Goal: Understand process/instructions: Learn about a topic

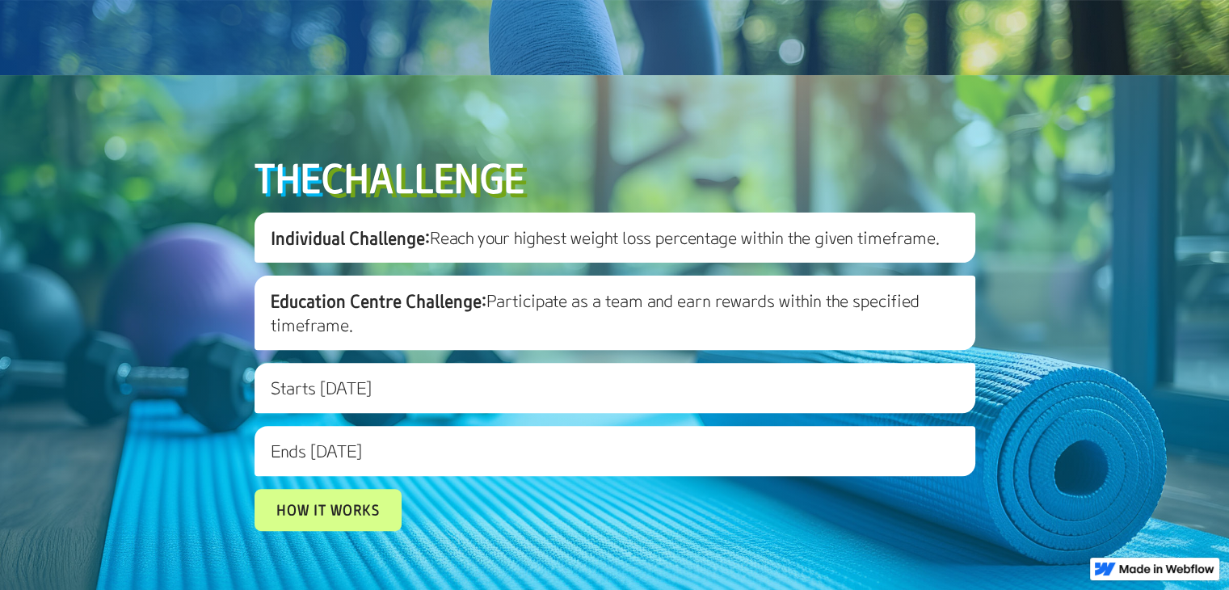
scroll to position [646, 0]
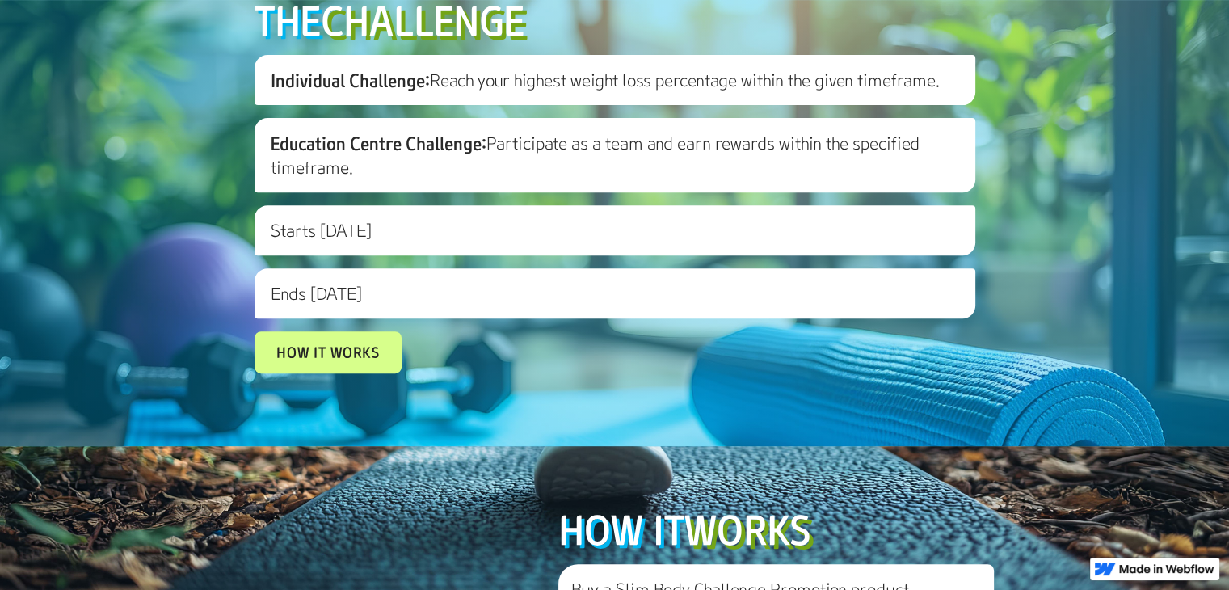
click at [465, 154] on span "Education Centre Challenge:" at bounding box center [379, 143] width 216 height 23
click at [332, 372] on link "How it works" at bounding box center [328, 353] width 132 height 38
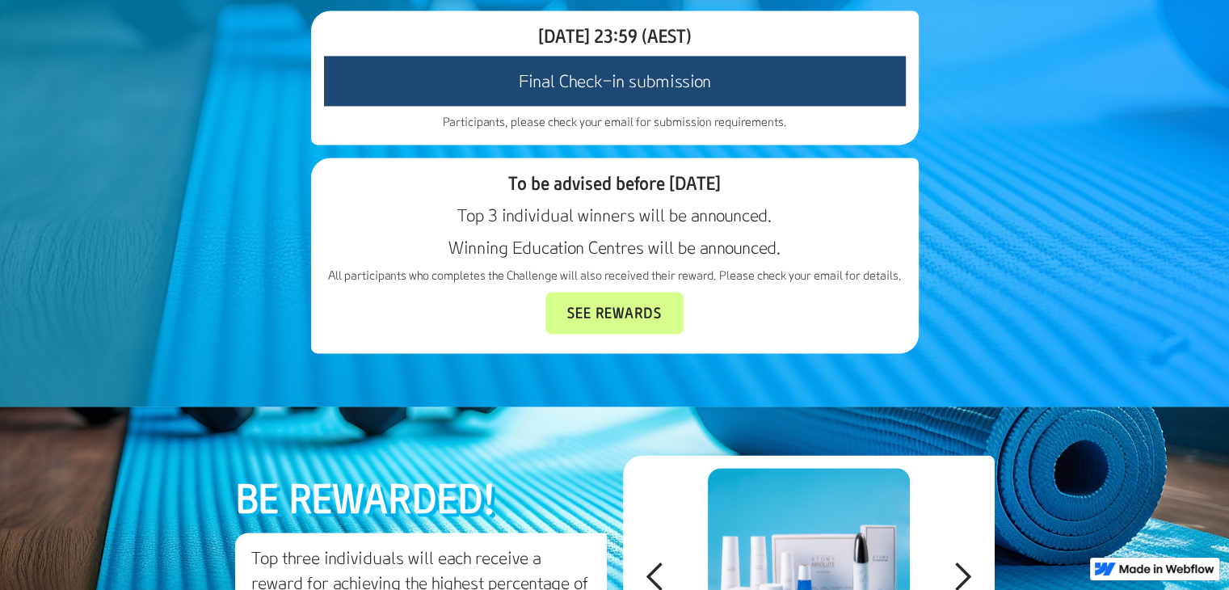
scroll to position [2691, 0]
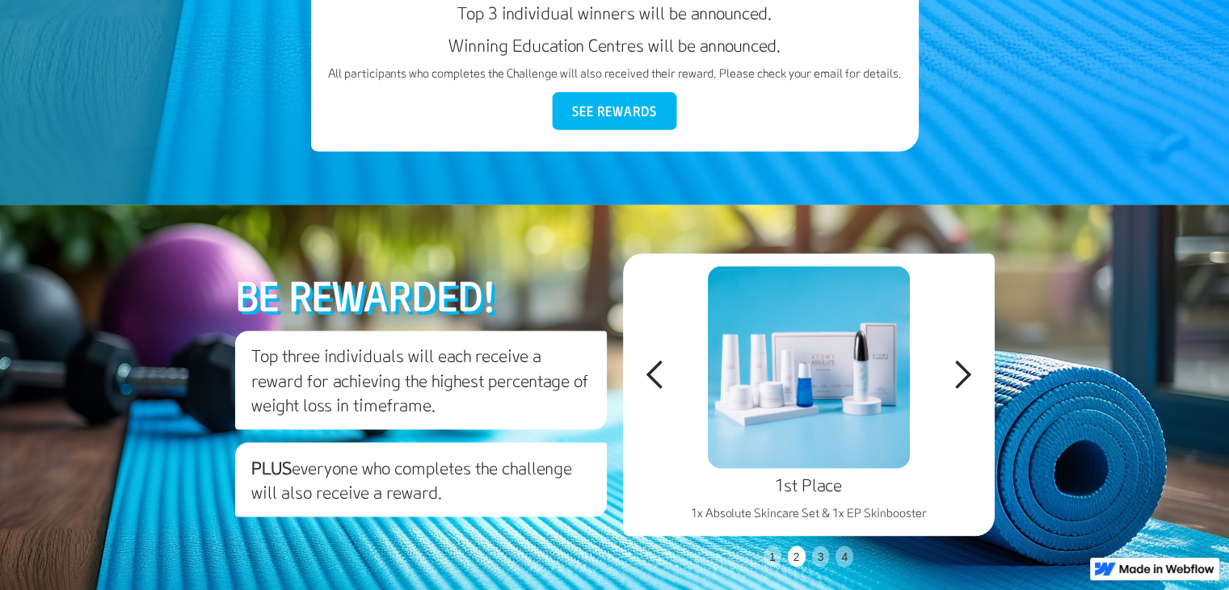
click at [610, 130] on link "See Rewards" at bounding box center [615, 111] width 124 height 38
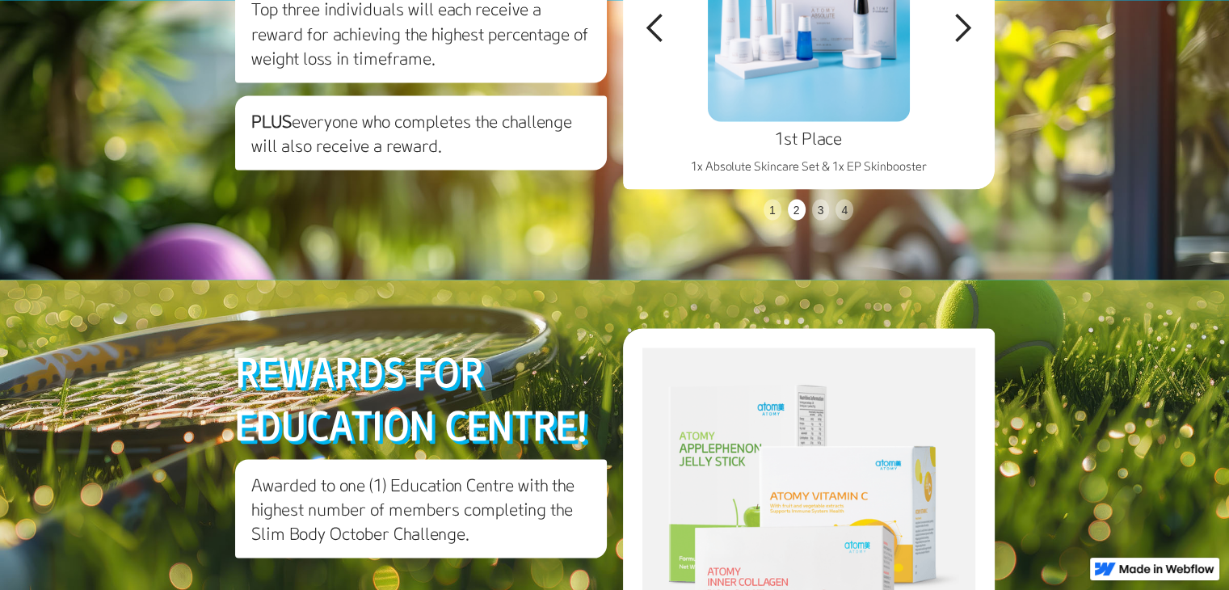
scroll to position [3038, 0]
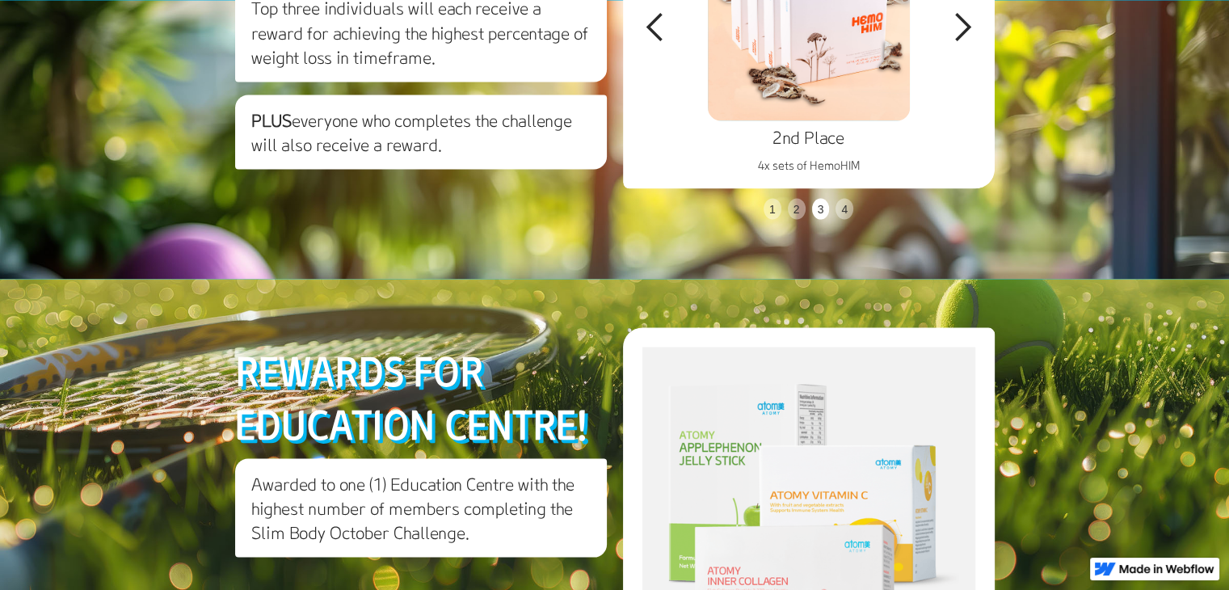
click at [656, 43] on div "previous slide" at bounding box center [655, 27] width 32 height 32
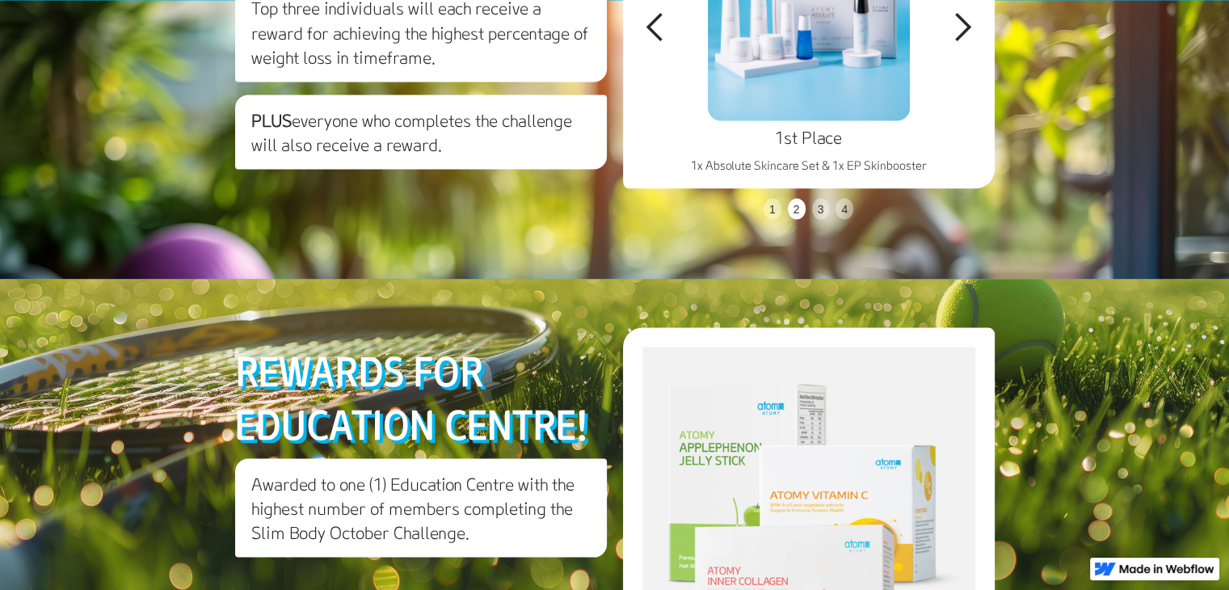
click at [965, 43] on div "next slide" at bounding box center [962, 27] width 32 height 32
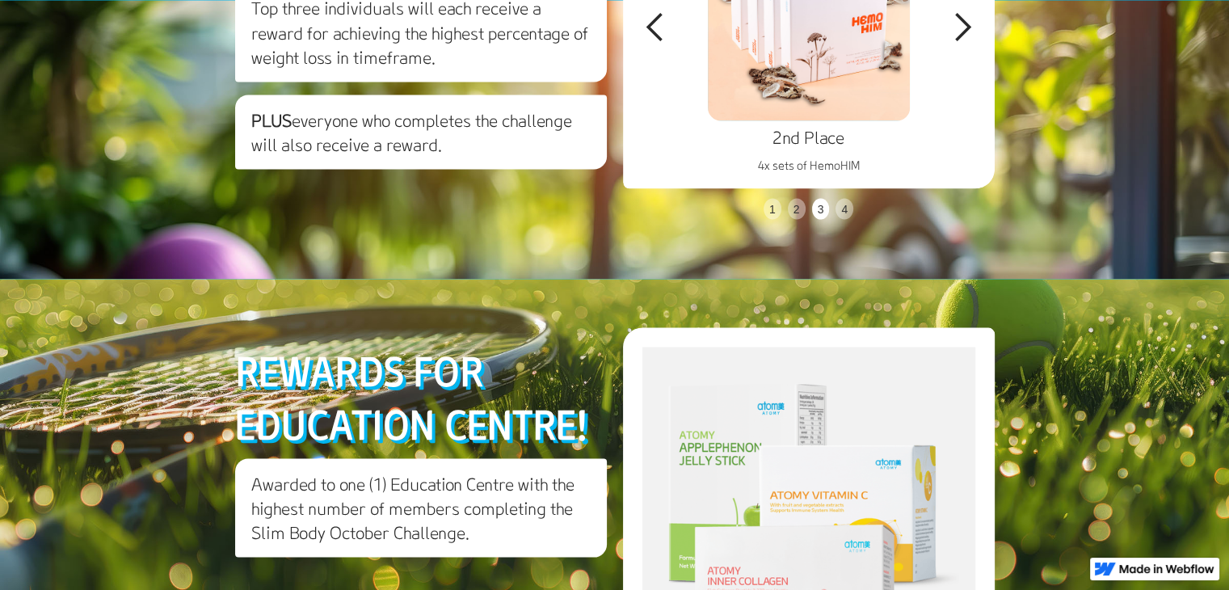
click at [969, 43] on div "next slide" at bounding box center [962, 27] width 32 height 32
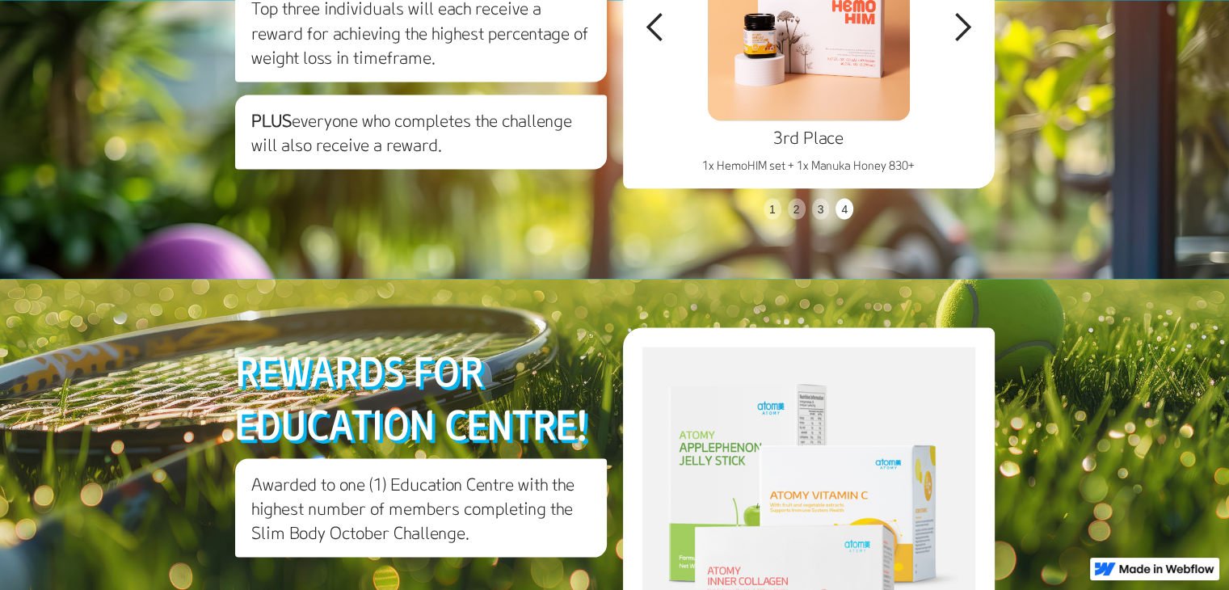
click at [950, 43] on div "next slide" at bounding box center [962, 27] width 32 height 32
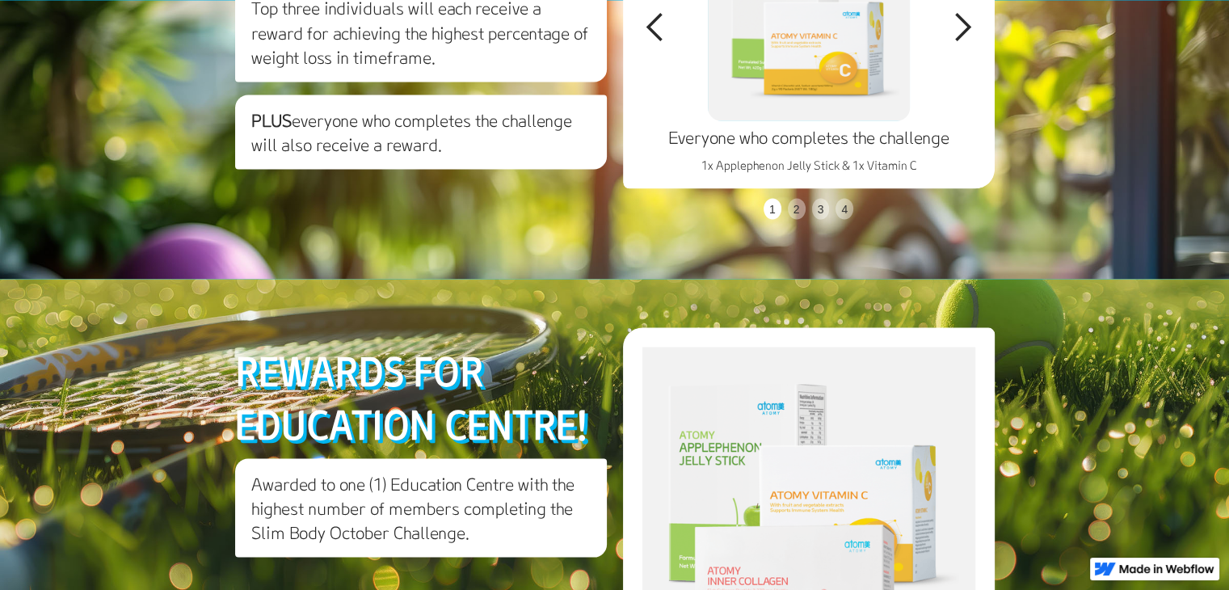
click at [961, 43] on div "next slide" at bounding box center [962, 27] width 32 height 32
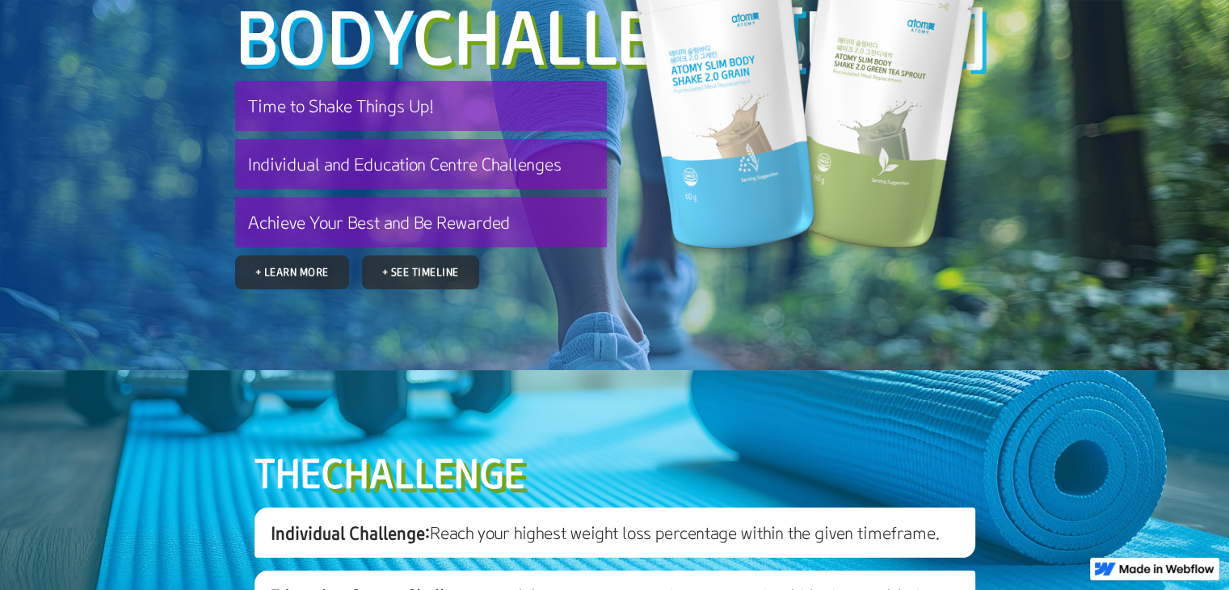
scroll to position [0, 0]
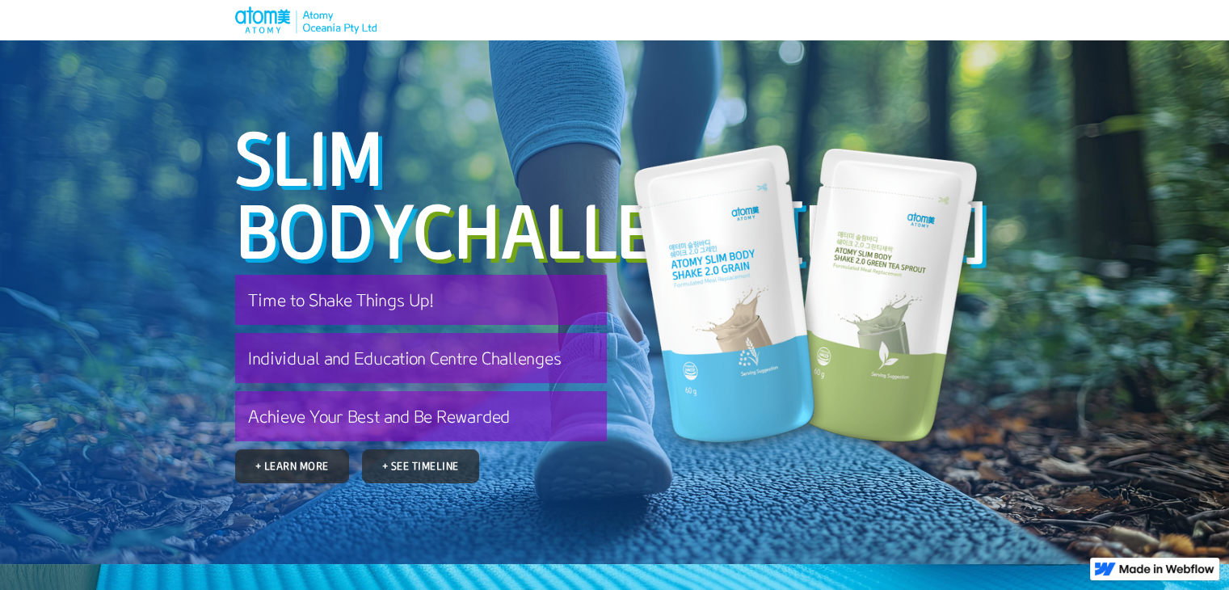
scroll to position [1237, 0]
